Goal: Task Accomplishment & Management: Use online tool/utility

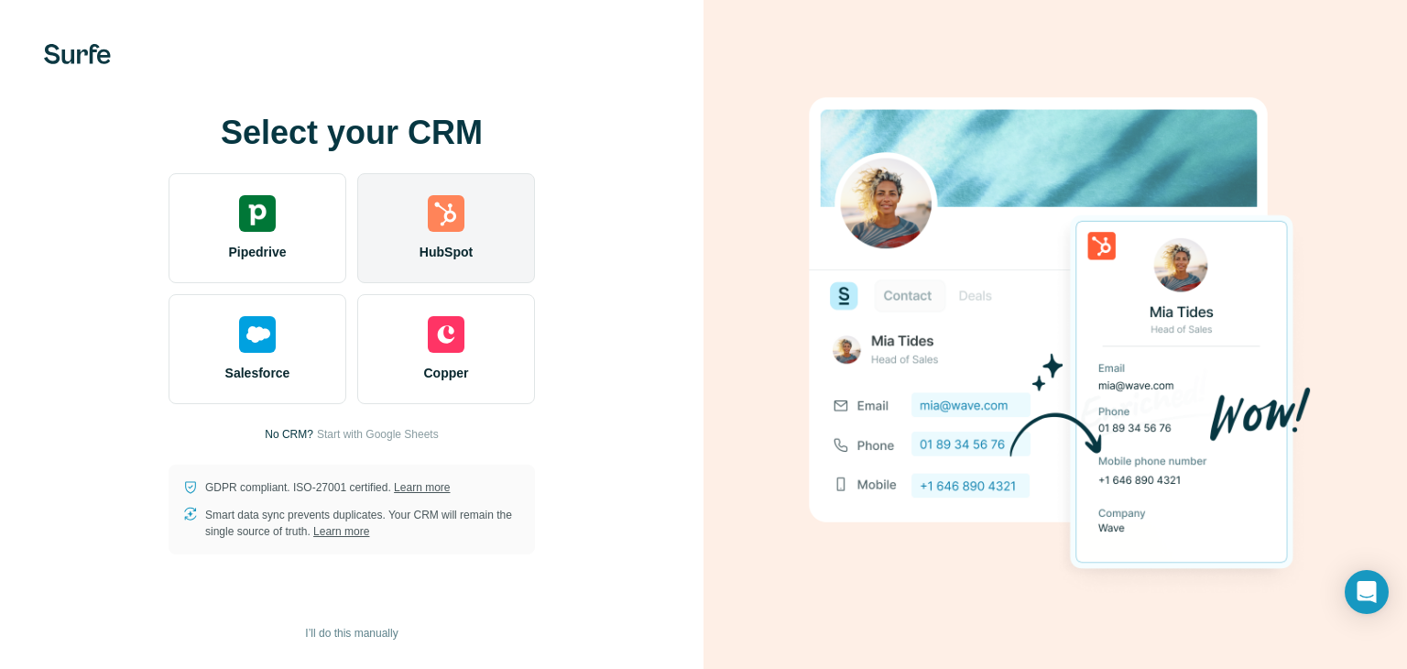
click at [480, 279] on div "HubSpot" at bounding box center [446, 228] width 178 height 110
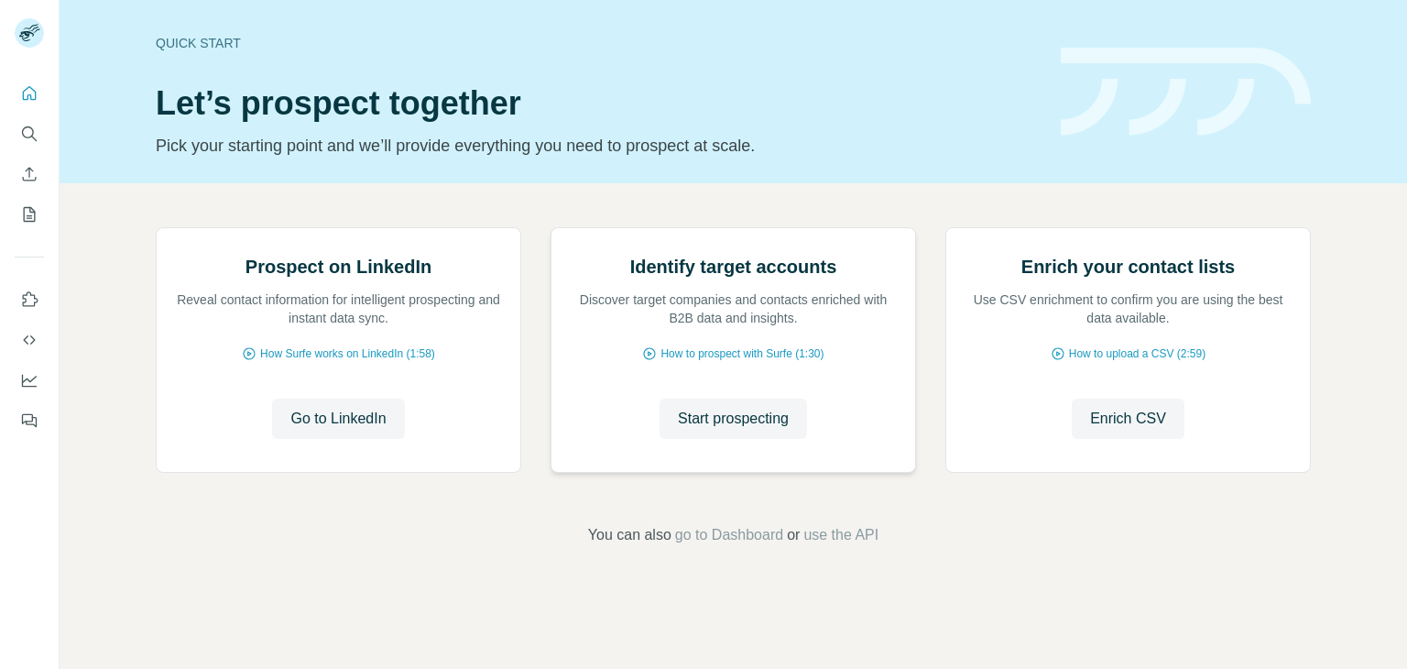
scroll to position [123, 0]
click at [699, 430] on span "Start prospecting" at bounding box center [733, 419] width 111 height 22
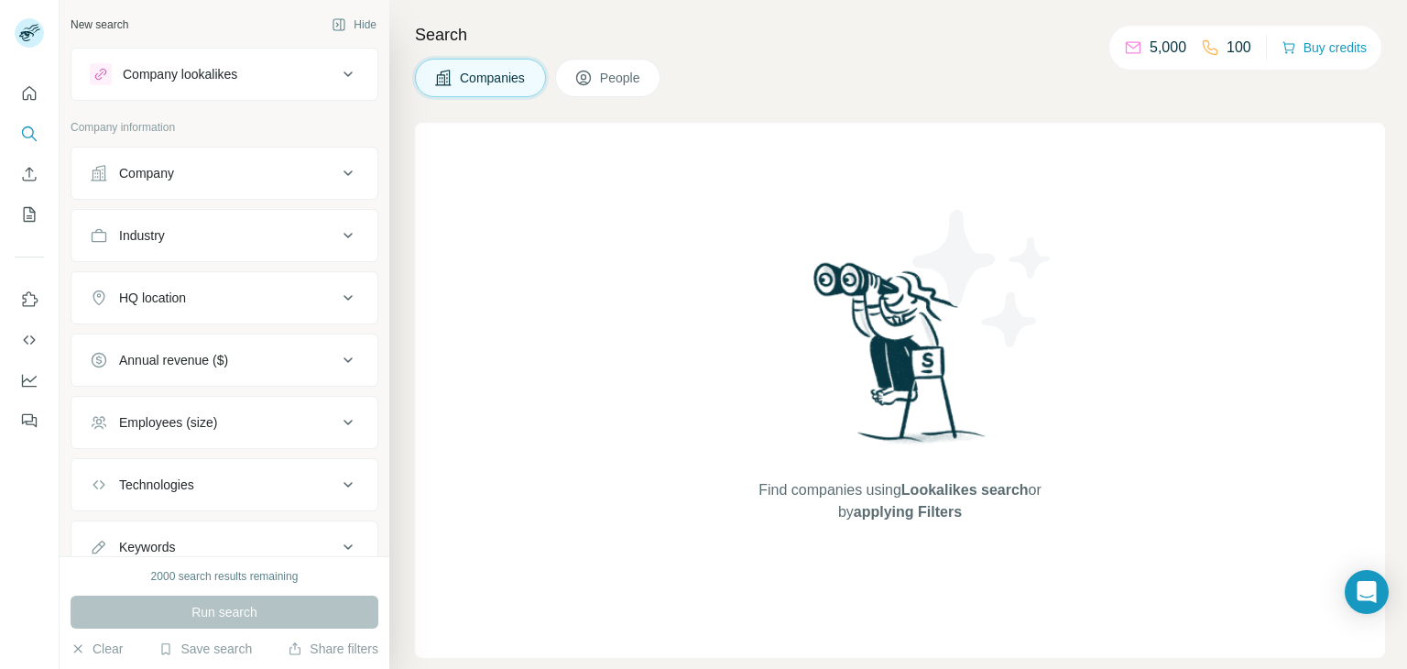
click at [236, 176] on div "Company" at bounding box center [213, 173] width 247 height 18
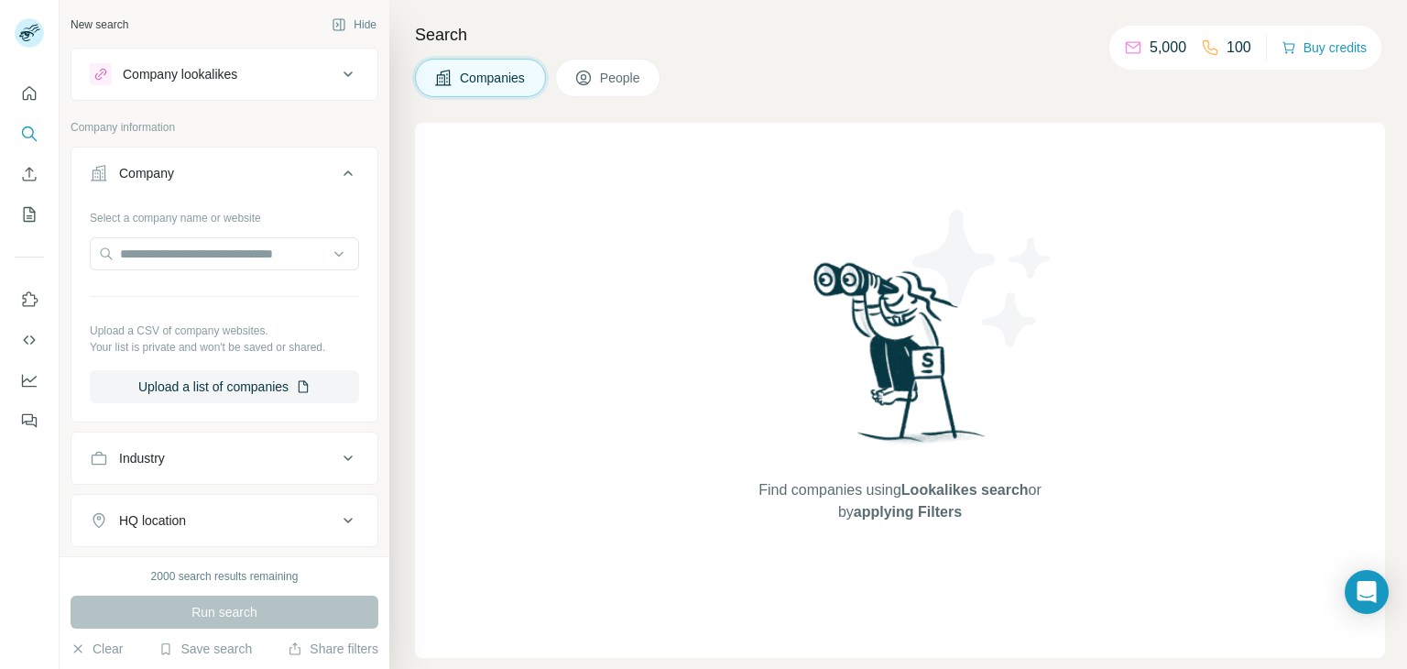
click at [236, 176] on div "Company" at bounding box center [213, 173] width 247 height 18
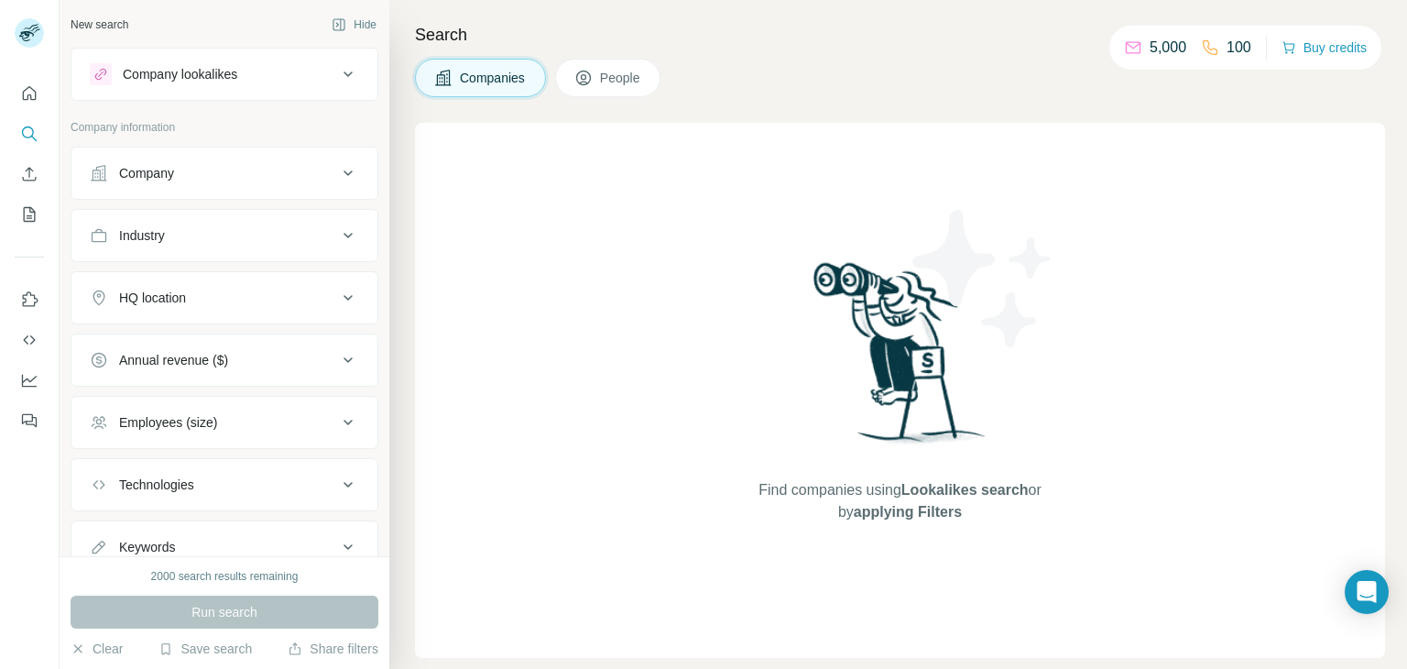
click at [211, 77] on div "Company lookalikes" at bounding box center [180, 74] width 115 height 18
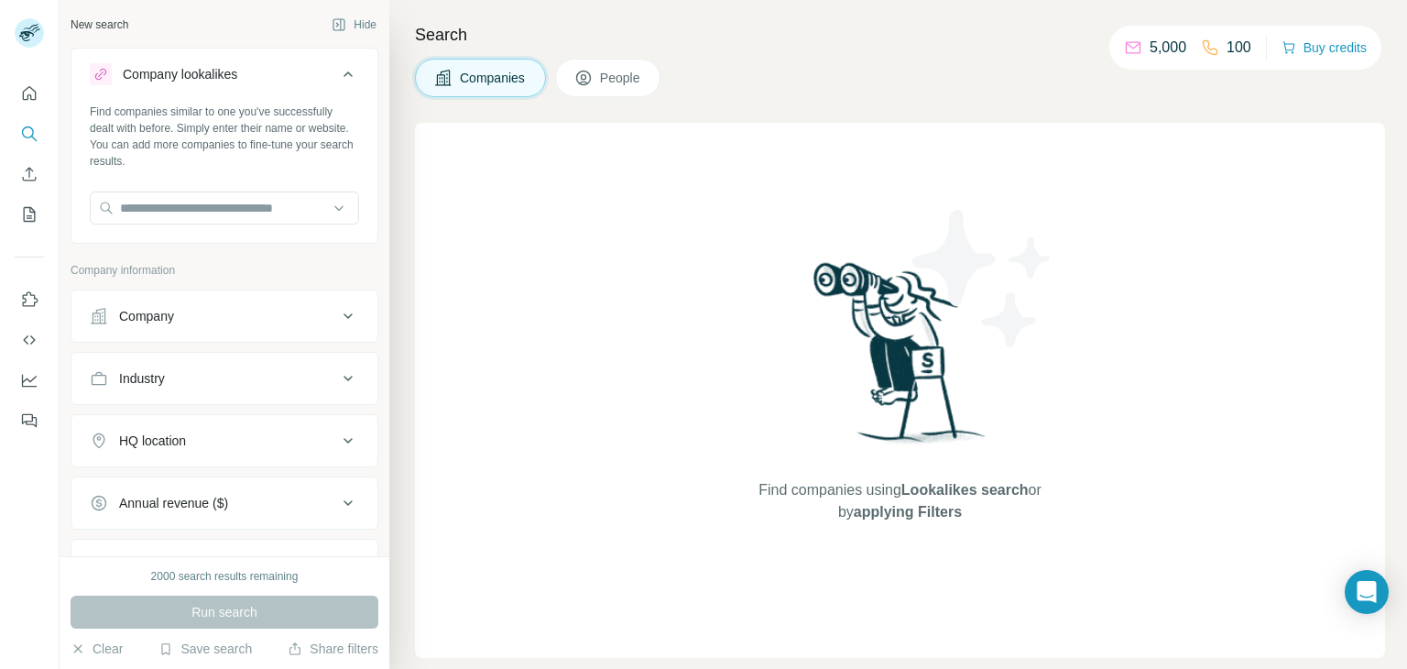
click at [211, 77] on div "Company lookalikes" at bounding box center [180, 74] width 115 height 18
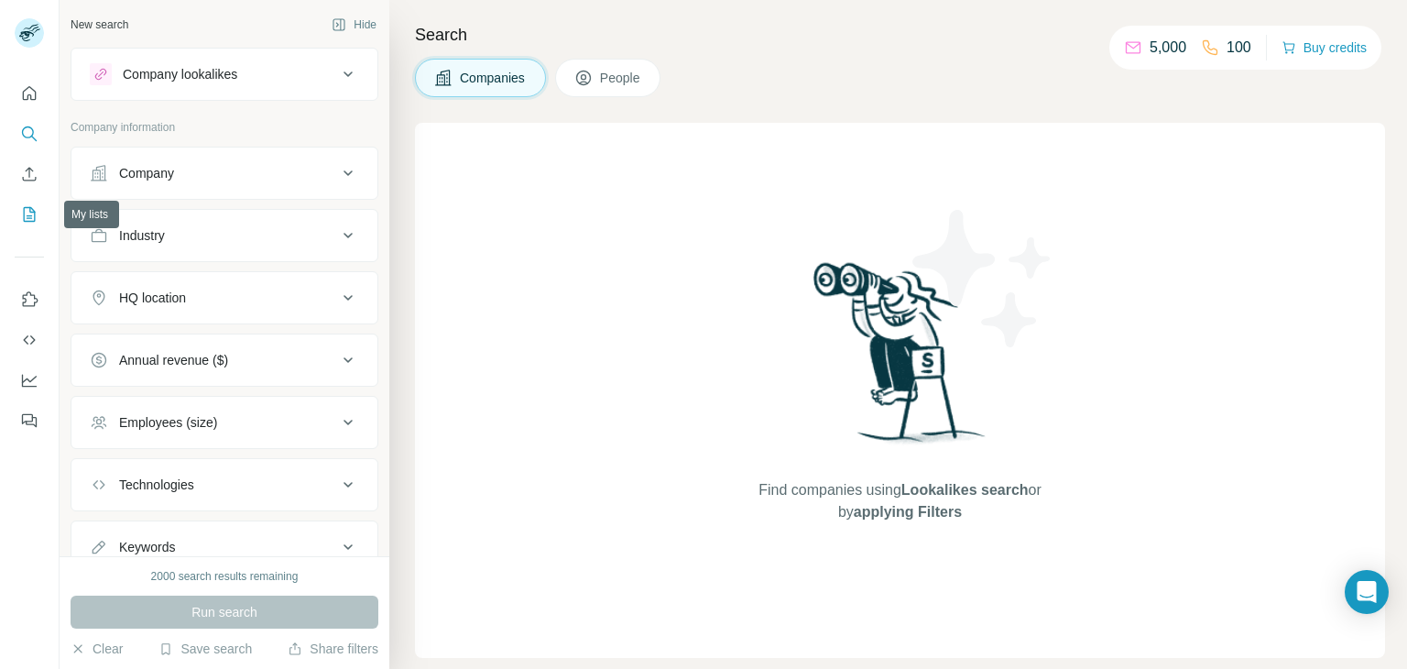
click at [32, 211] on icon "My lists" at bounding box center [29, 214] width 18 height 18
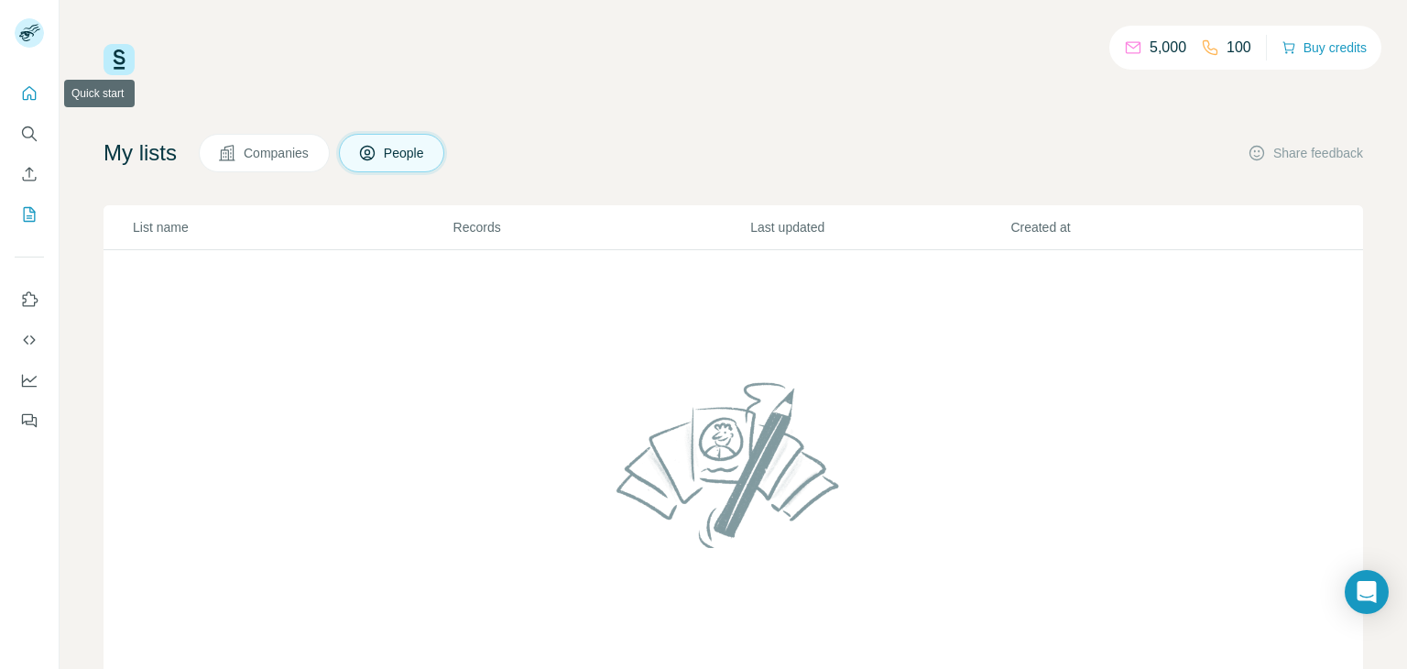
click at [28, 85] on icon "Quick start" at bounding box center [29, 93] width 18 height 18
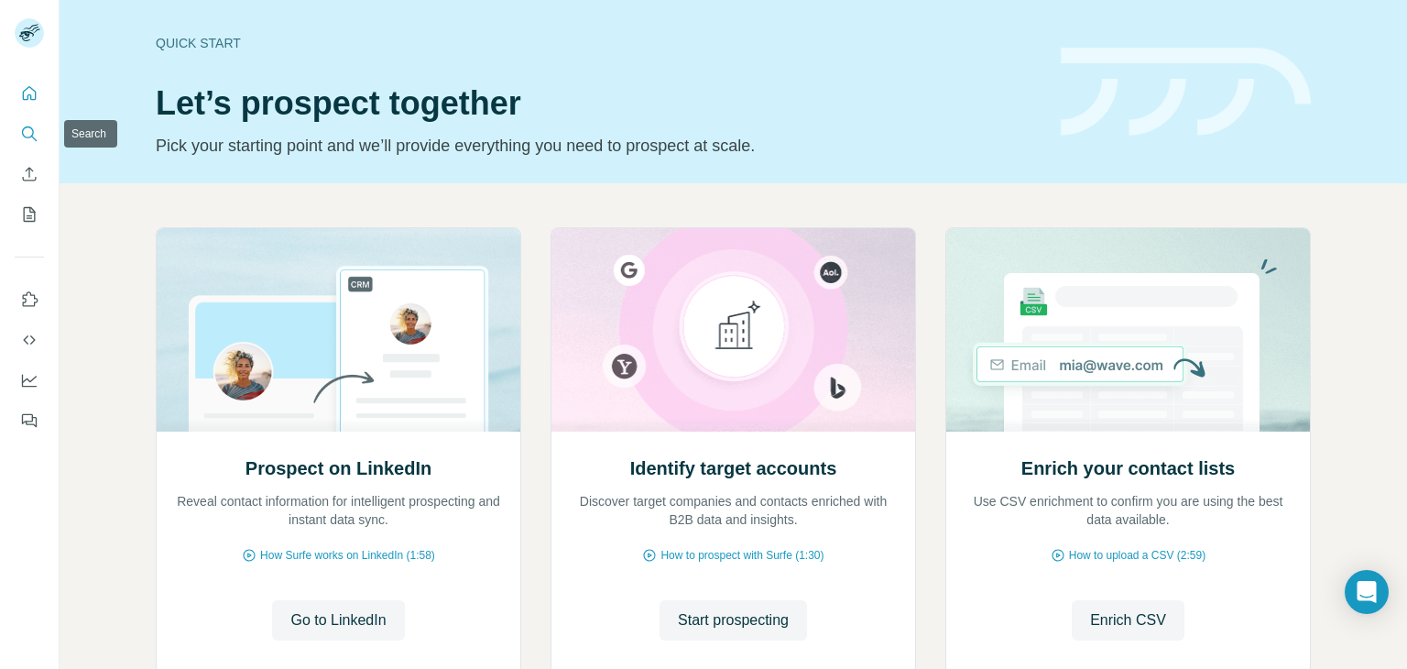
click at [37, 133] on icon "Search" at bounding box center [29, 134] width 18 height 18
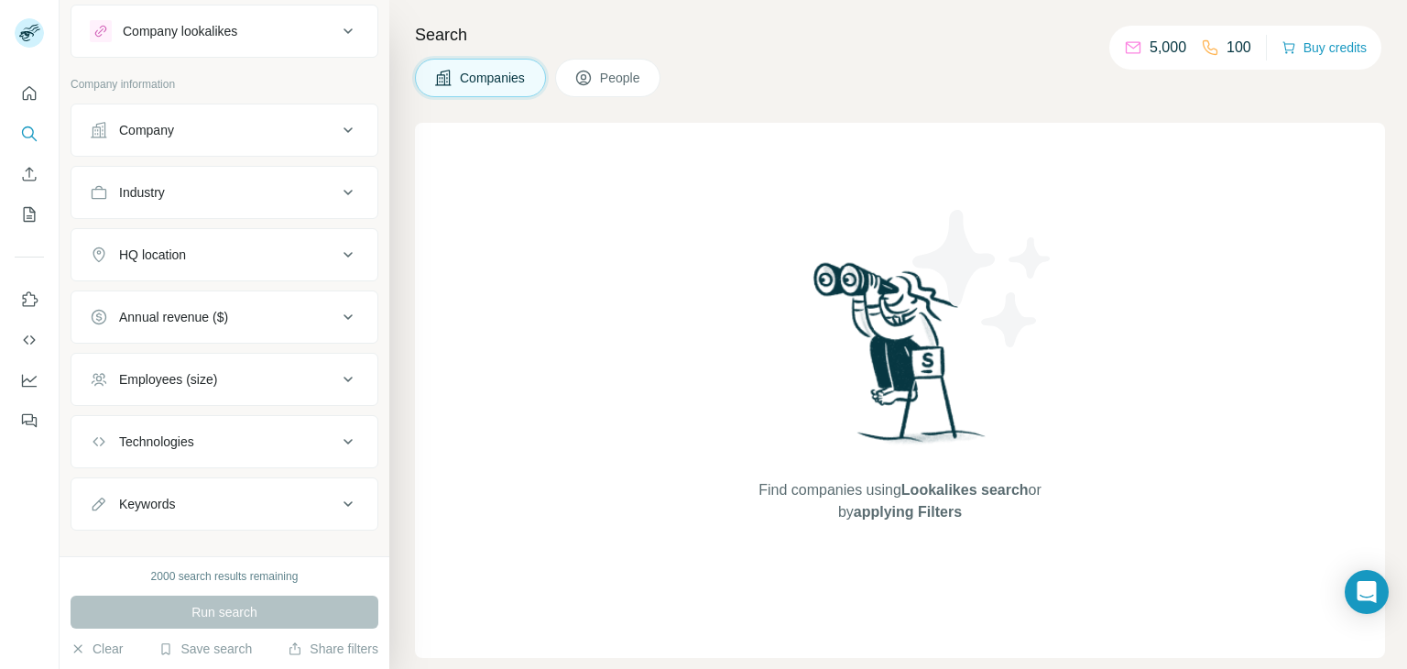
scroll to position [66, 0]
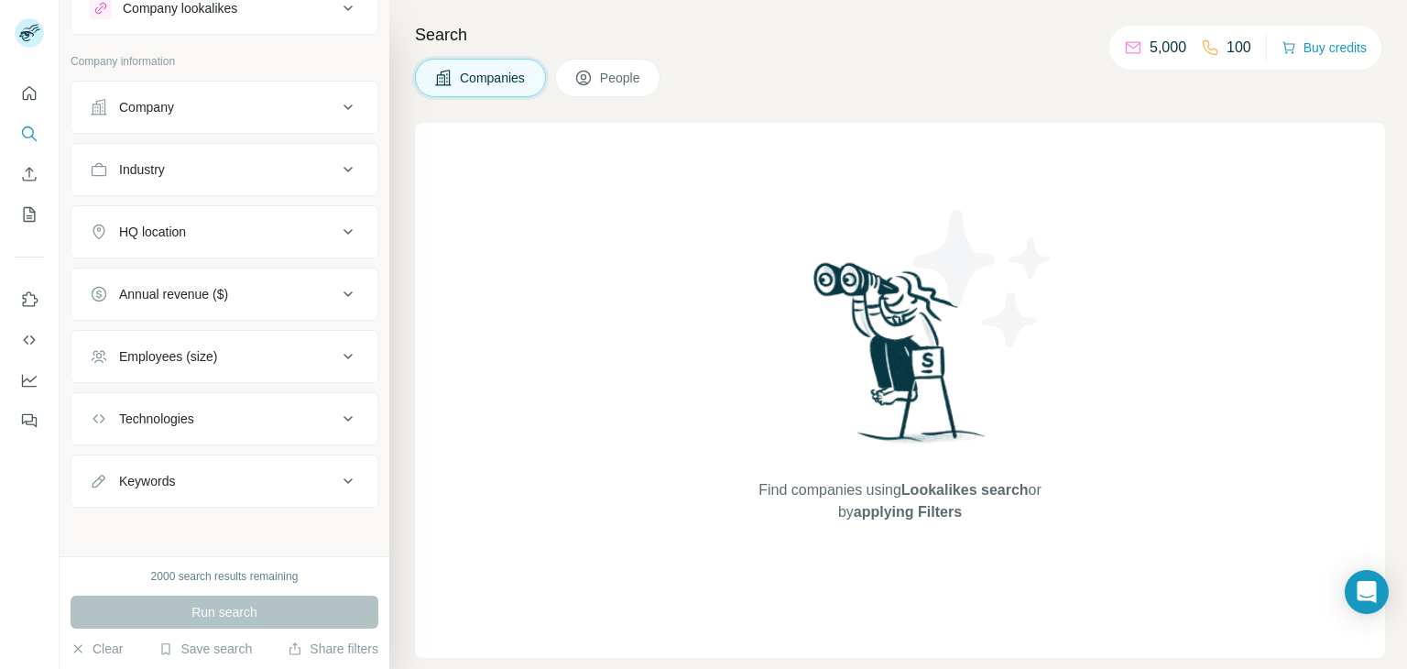
click at [613, 80] on span "People" at bounding box center [621, 78] width 42 height 18
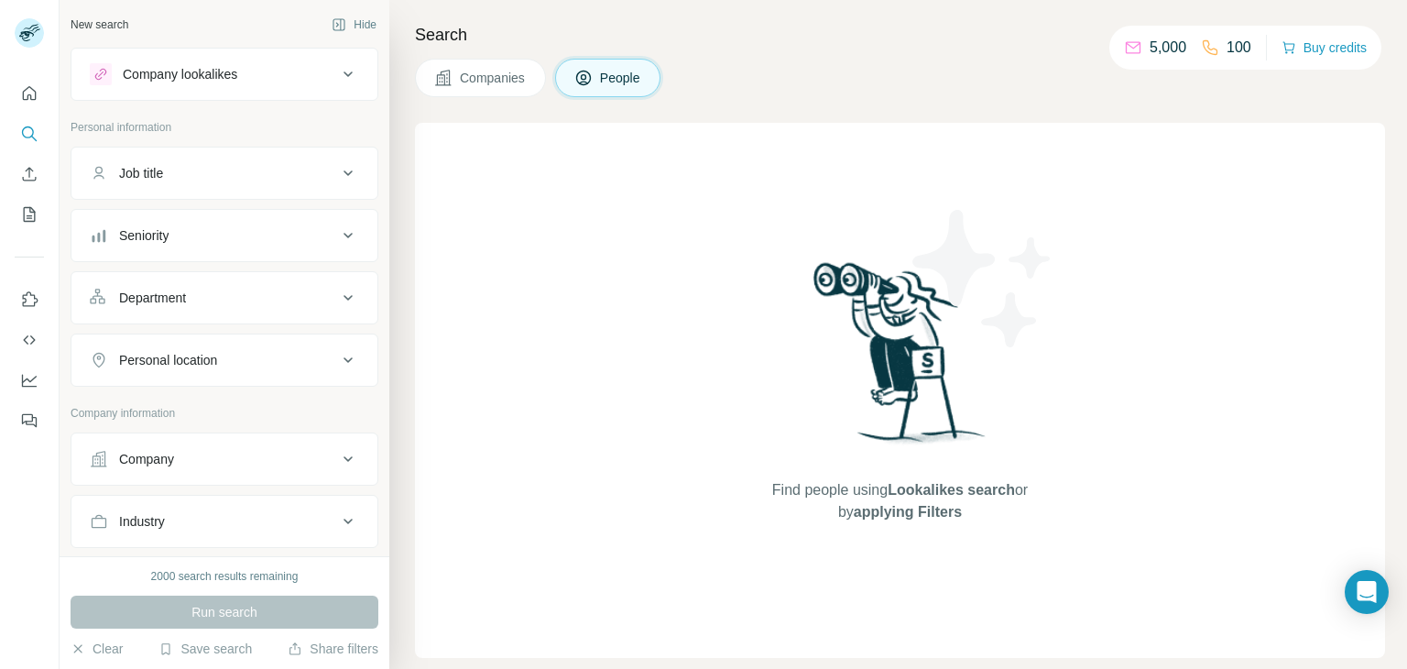
click at [474, 69] on span "Companies" at bounding box center [493, 78] width 67 height 18
